Goal: Transaction & Acquisition: Purchase product/service

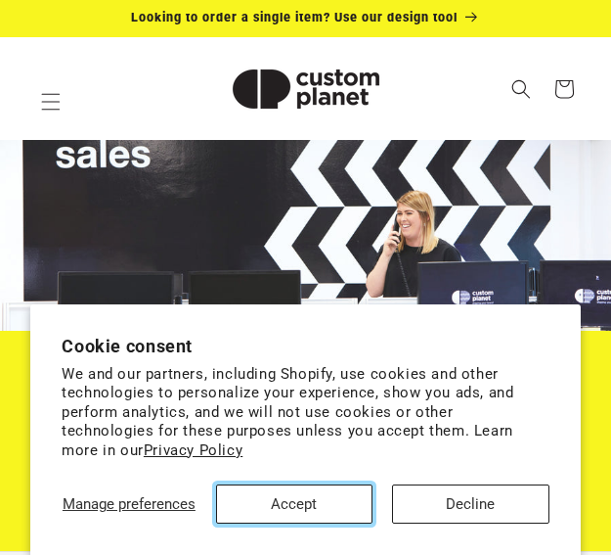
click at [311, 502] on button "Accept" at bounding box center [294, 503] width 157 height 39
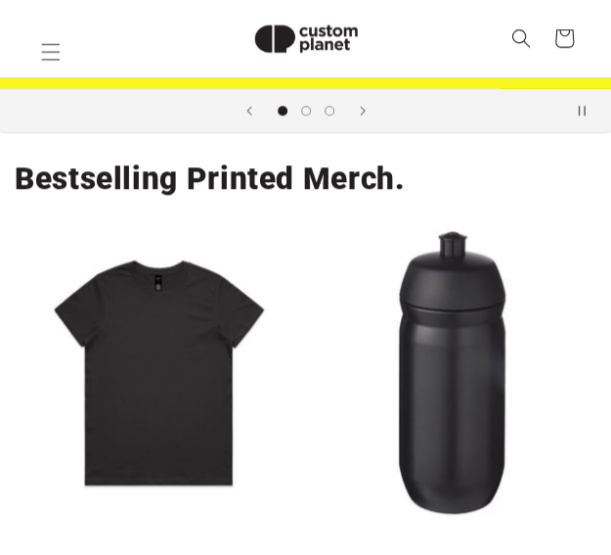
scroll to position [434, 0]
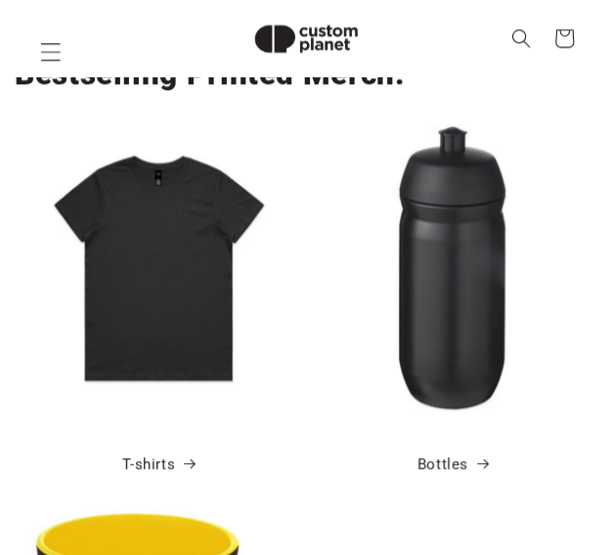
click at [50, 50] on icon "Menu" at bounding box center [50, 51] width 21 height 21
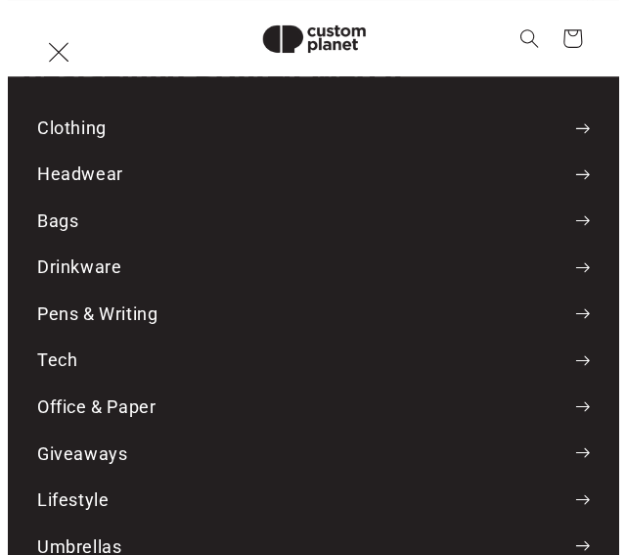
scroll to position [546, 0]
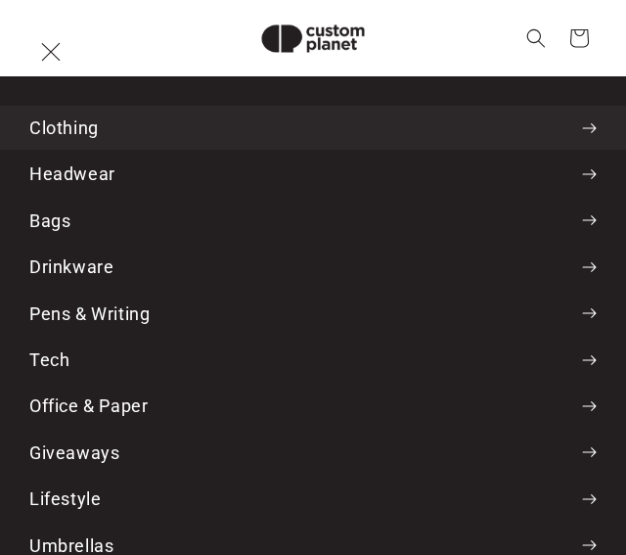
click at [80, 123] on summary "Clothing" at bounding box center [313, 128] width 626 height 44
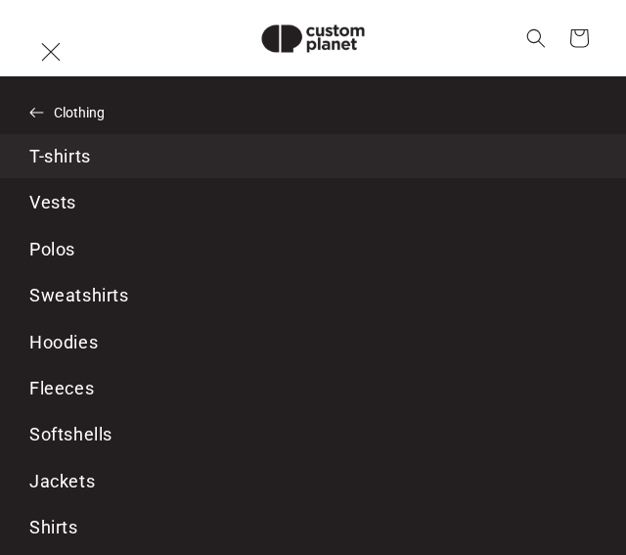
click at [84, 154] on link "T-shirts" at bounding box center [313, 156] width 626 height 44
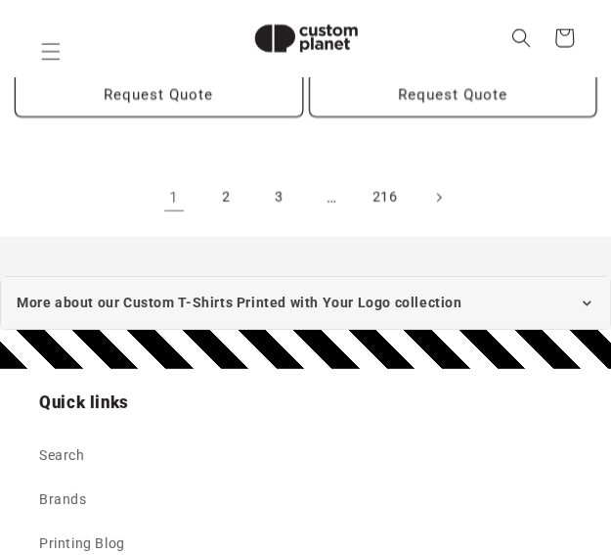
scroll to position [4876, 0]
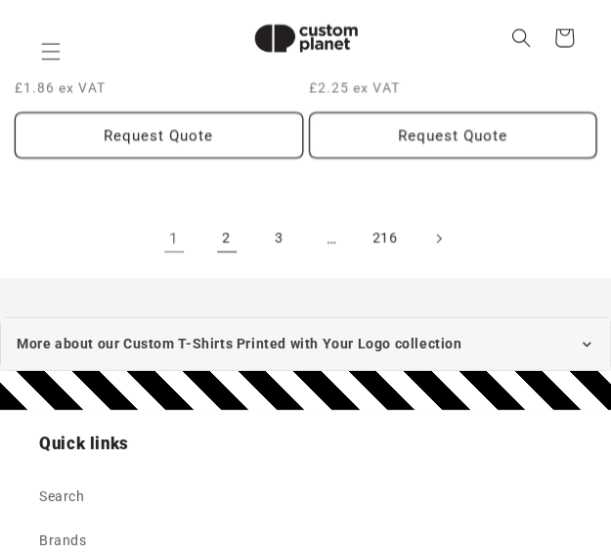
click at [205, 217] on link "2" at bounding box center [226, 238] width 43 height 43
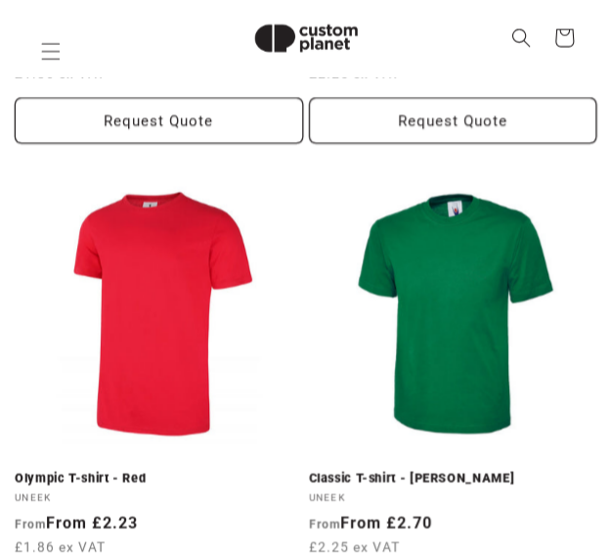
scroll to position [1090, 0]
click at [164, 470] on link "Olympic T-shirt - Red" at bounding box center [159, 478] width 289 height 16
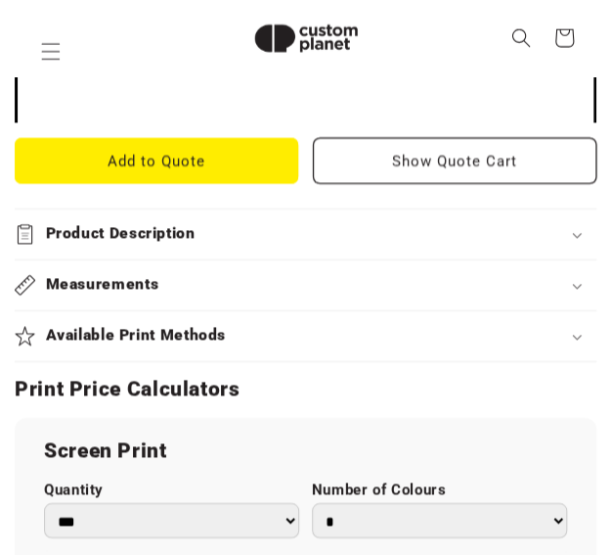
scroll to position [1254, 0]
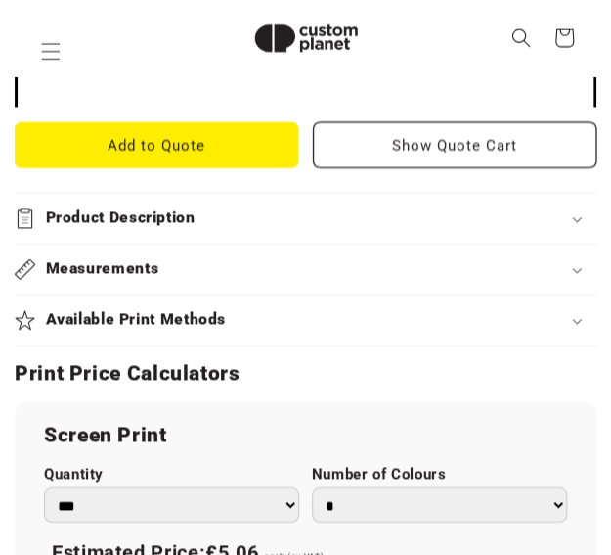
click at [219, 195] on summary "Product Description" at bounding box center [306, 219] width 582 height 50
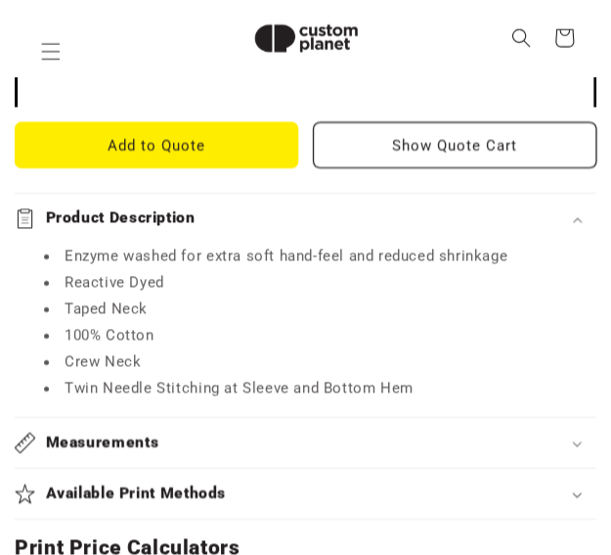
click at [211, 437] on div "Measurements" at bounding box center [306, 442] width 582 height 21
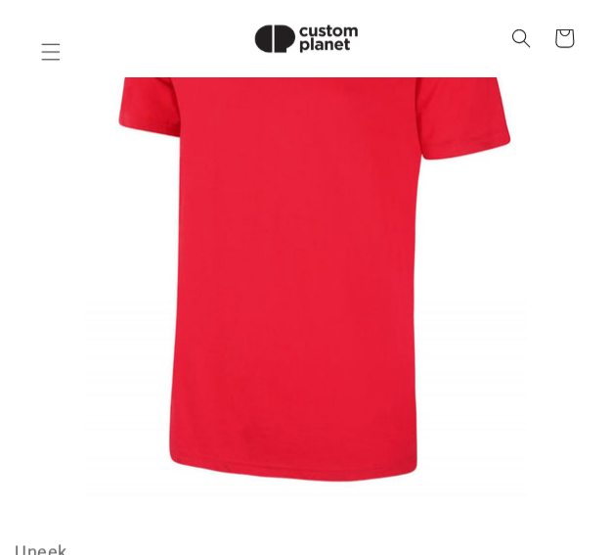
scroll to position [90, 0]
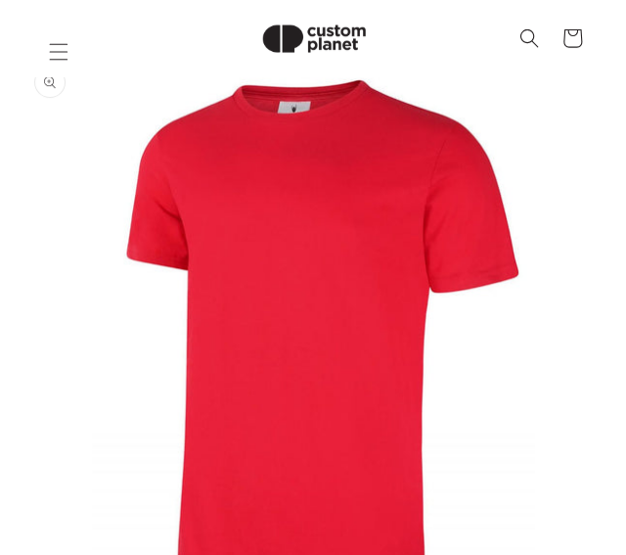
scroll to position [0, 232]
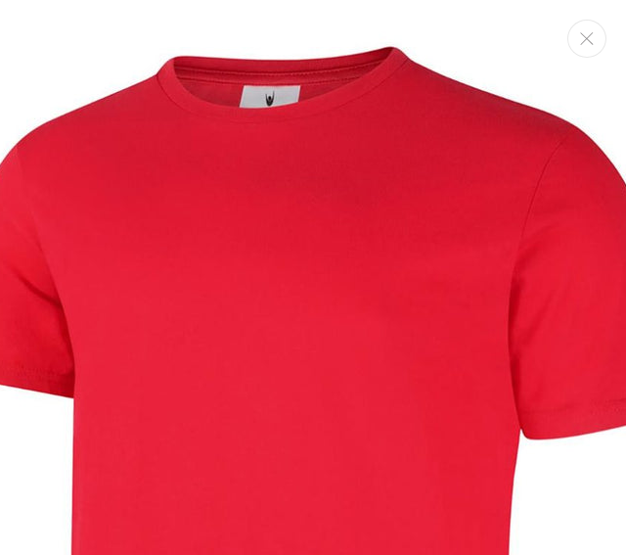
click at [272, 112] on img "Media gallery" at bounding box center [306, 538] width 1076 height 1076
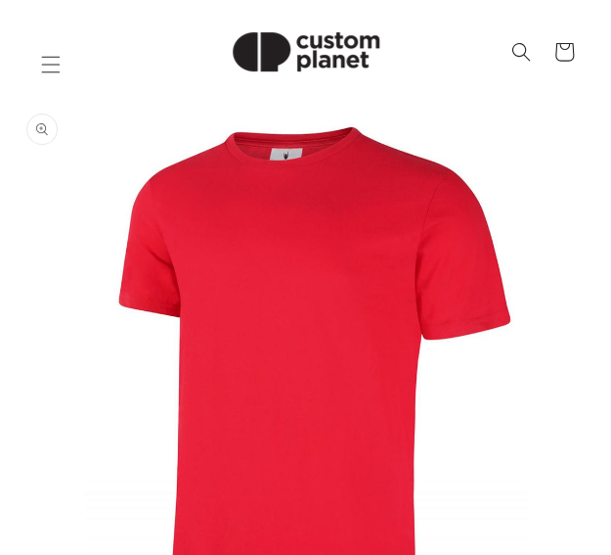
scroll to position [0, 0]
